Goal: Task Accomplishment & Management: Manage account settings

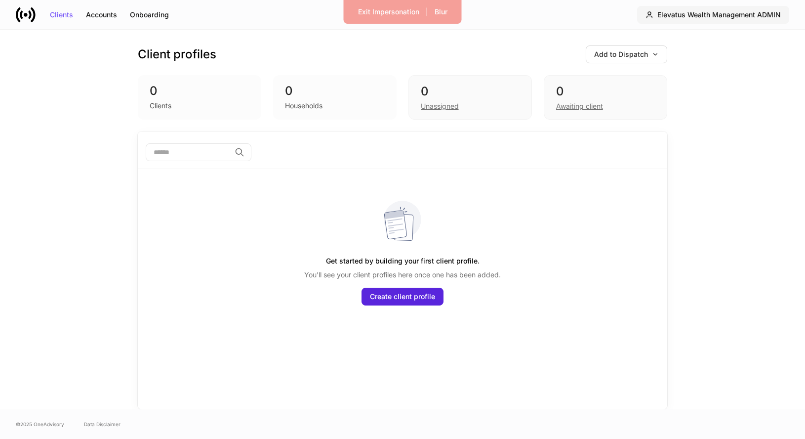
click at [713, 13] on div "Elevatus Wealth Management ADMIN" at bounding box center [718, 14] width 123 height 7
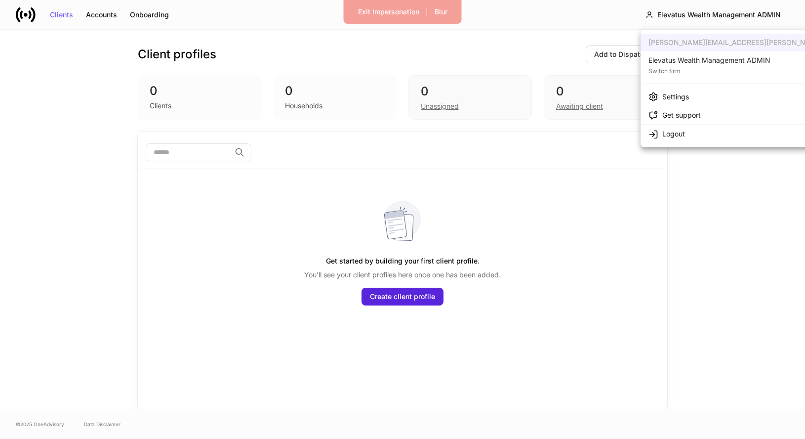
click at [681, 99] on div "Settings" at bounding box center [675, 97] width 27 height 10
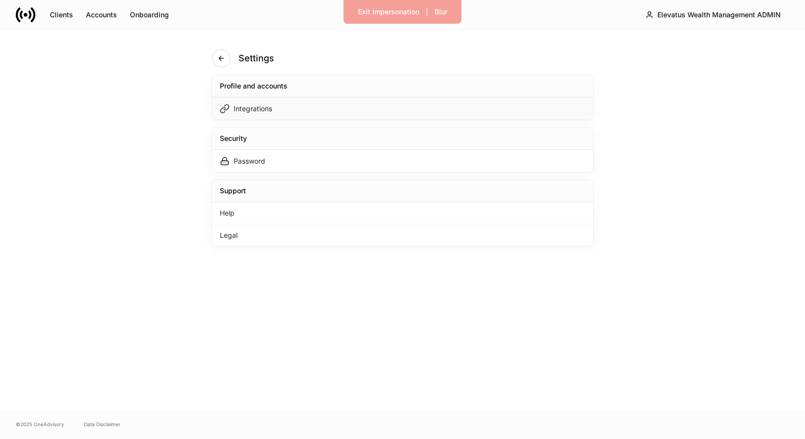
click at [389, 117] on div "Integrations" at bounding box center [402, 108] width 381 height 22
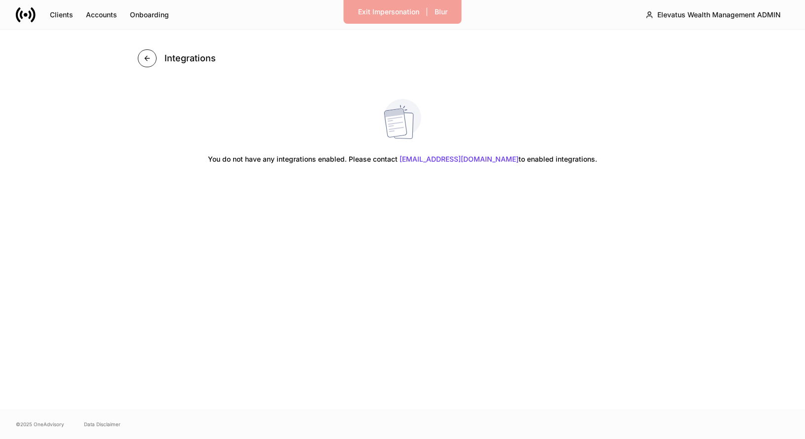
click at [148, 58] on icon "button" at bounding box center [147, 58] width 4 height 4
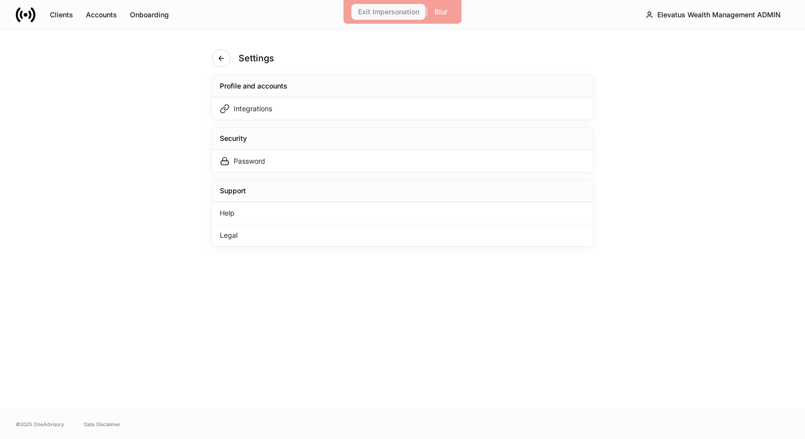
click at [381, 12] on div "Exit Impersonation" at bounding box center [388, 11] width 61 height 7
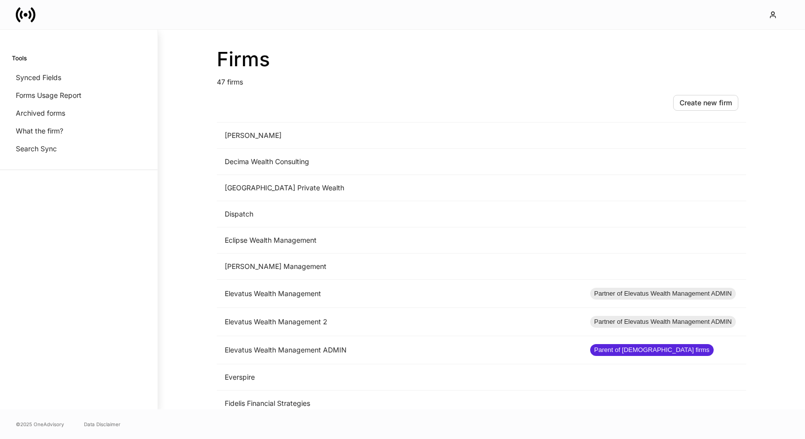
scroll to position [393, 0]
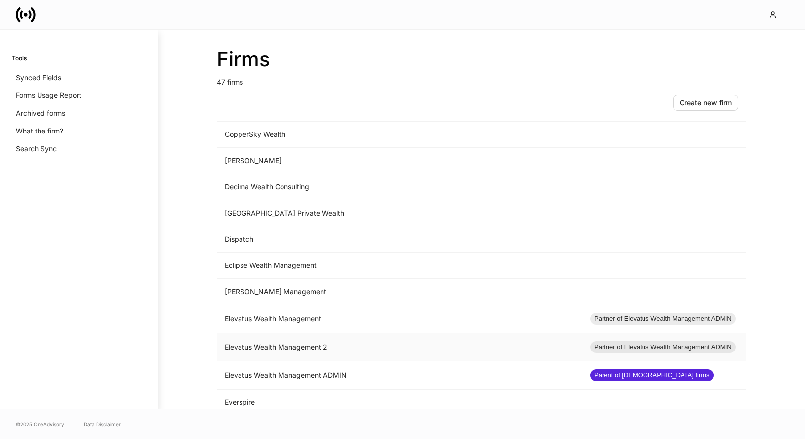
click at [299, 343] on td "Elevatus Wealth Management 2" at bounding box center [399, 347] width 365 height 28
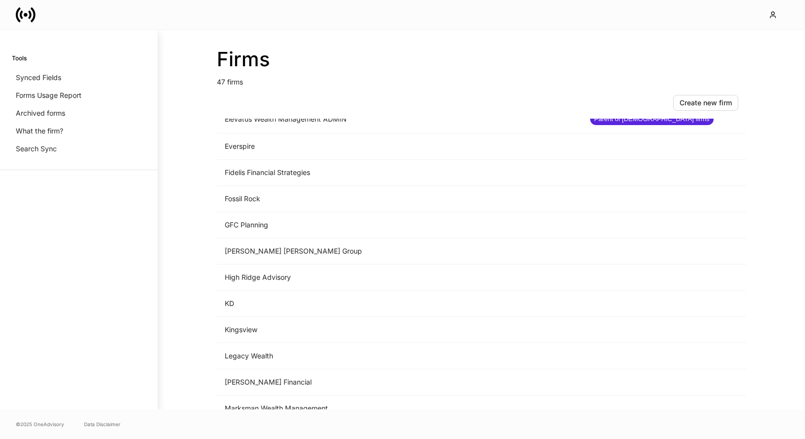
scroll to position [550, 0]
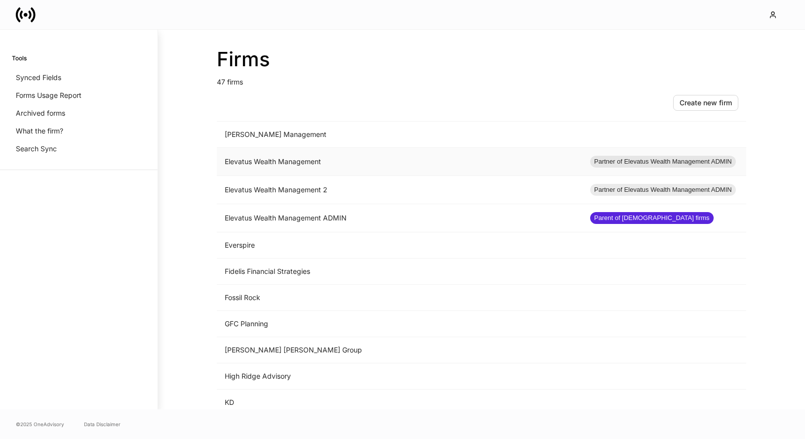
click at [315, 165] on td "Elevatus Wealth Management" at bounding box center [399, 162] width 365 height 28
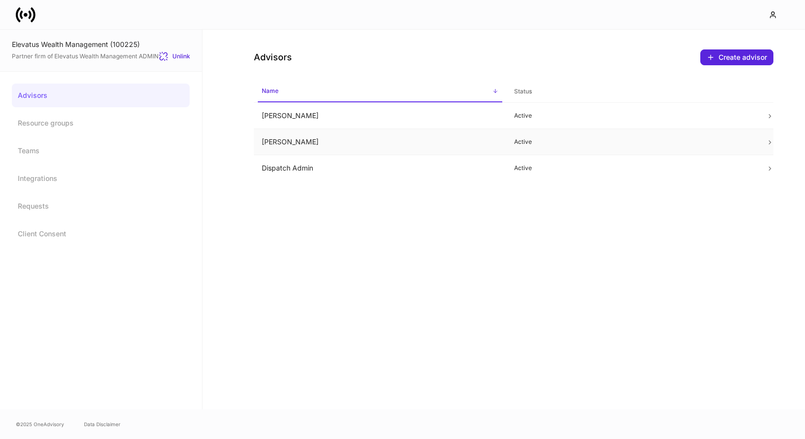
click at [357, 140] on td "[PERSON_NAME]" at bounding box center [380, 142] width 252 height 26
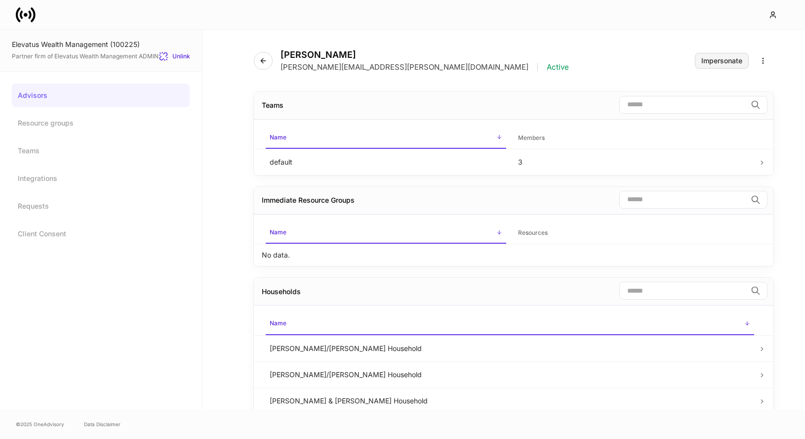
click at [720, 54] on button "Impersonate" at bounding box center [722, 61] width 54 height 16
